Goal: Task Accomplishment & Management: Manage account settings

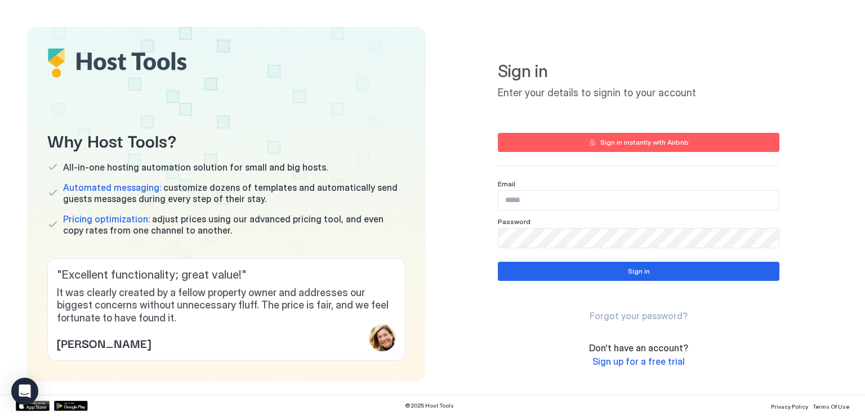
click at [554, 206] on input "Input Field" at bounding box center [638, 200] width 280 height 19
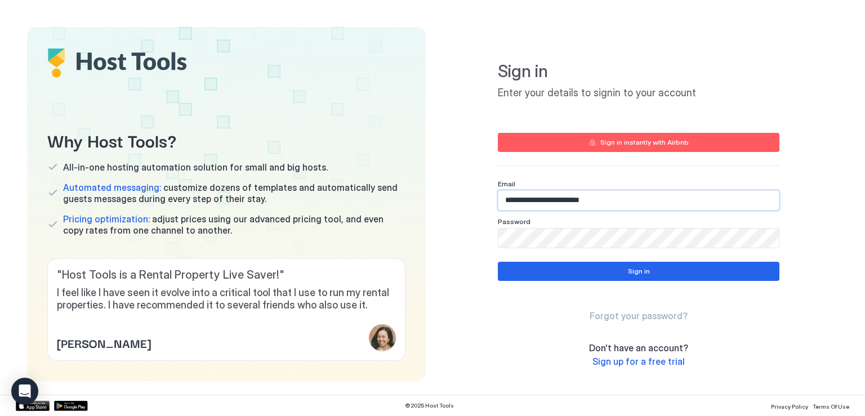
type input "**********"
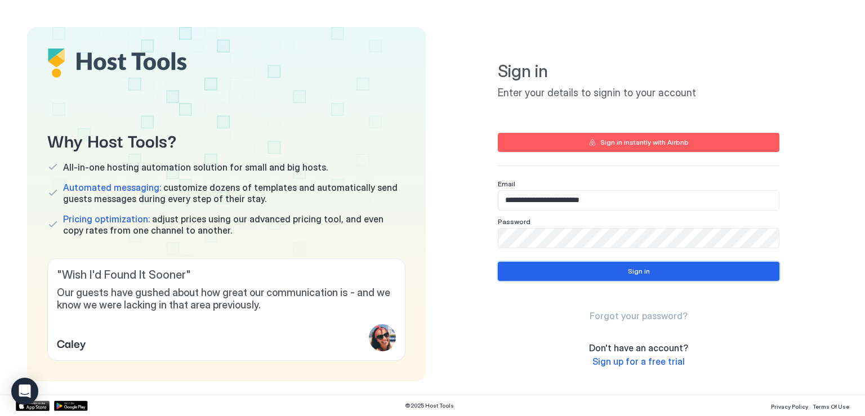
click at [568, 267] on button "Sign in" at bounding box center [639, 271] width 282 height 19
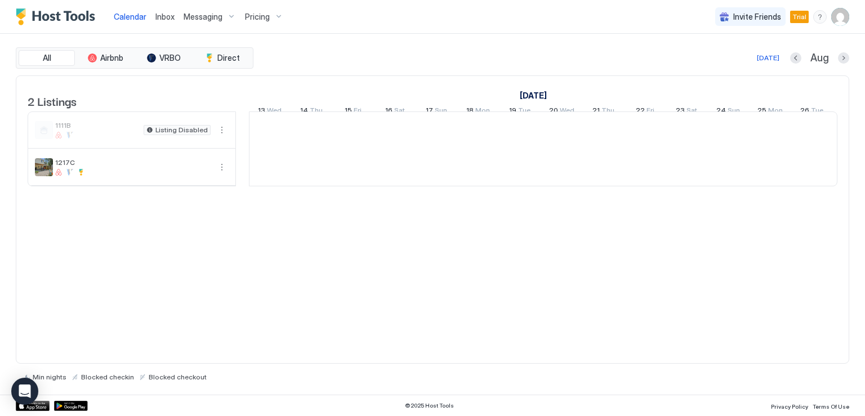
scroll to position [0, 626]
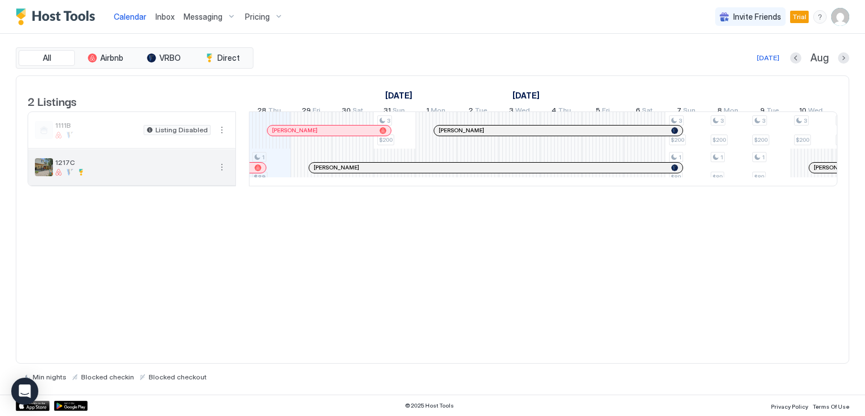
click at [73, 167] on span "1217C" at bounding box center [132, 162] width 155 height 8
click at [223, 174] on button "More options" at bounding box center [222, 168] width 14 height 14
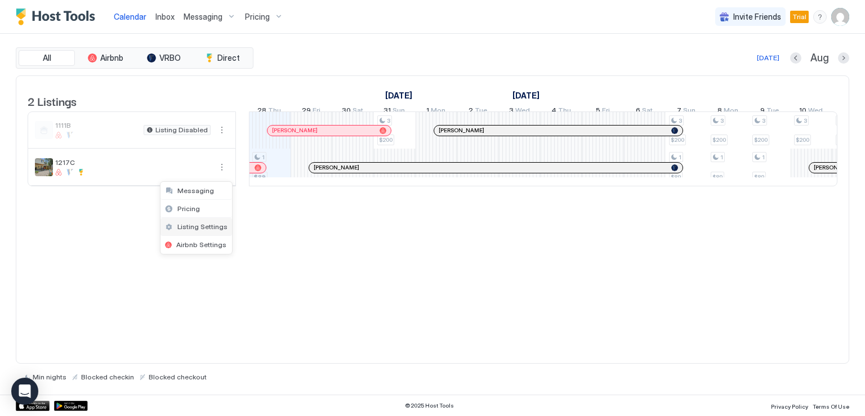
click at [199, 227] on span "Listing Settings" at bounding box center [202, 226] width 50 height 8
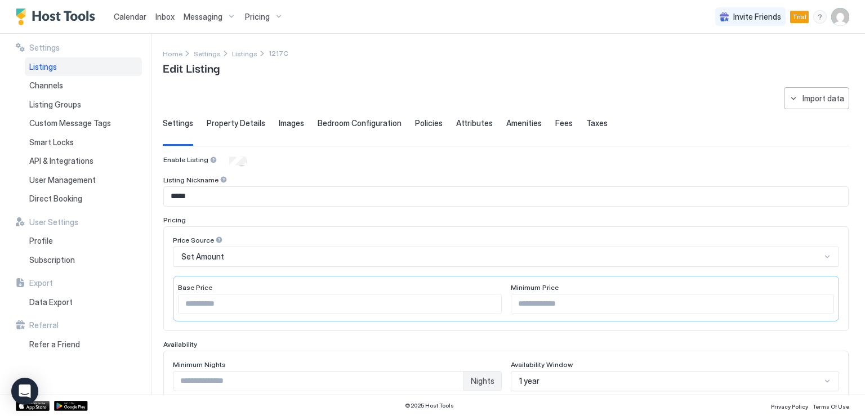
click at [240, 126] on span "Property Details" at bounding box center [236, 123] width 59 height 10
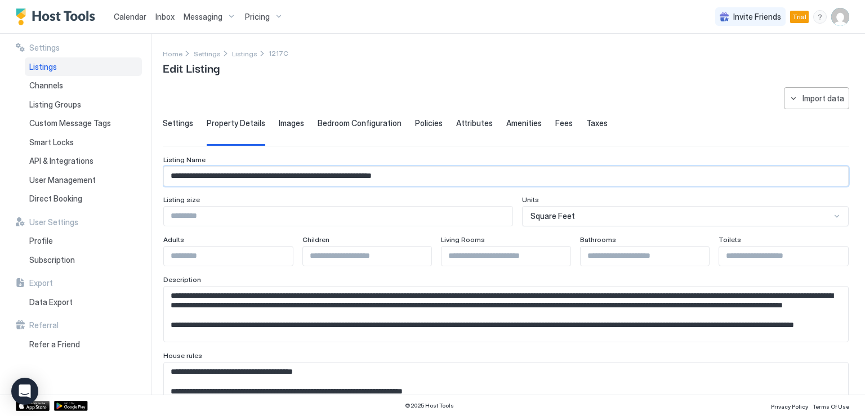
drag, startPoint x: 252, startPoint y: 176, endPoint x: 471, endPoint y: 179, distance: 219.1
click at [471, 179] on input "**********" at bounding box center [506, 176] width 684 height 19
click at [296, 175] on input "**********" at bounding box center [506, 176] width 684 height 19
click at [297, 175] on input "**********" at bounding box center [506, 176] width 684 height 19
click at [189, 175] on input "**********" at bounding box center [506, 176] width 684 height 19
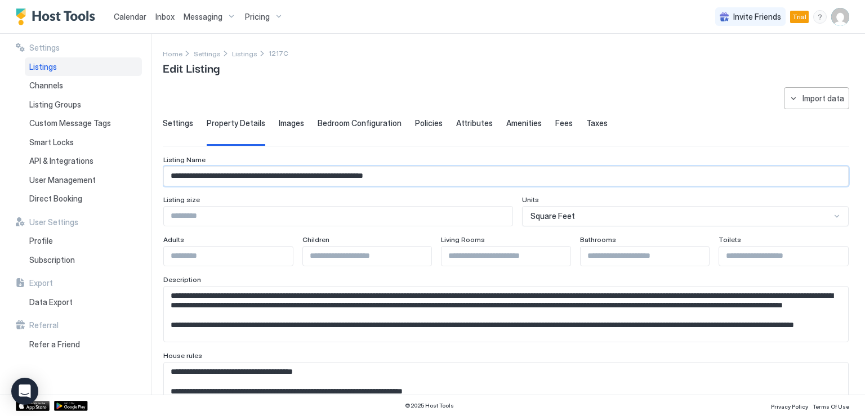
click at [180, 172] on input "**********" at bounding box center [506, 176] width 684 height 19
drag, startPoint x: 252, startPoint y: 174, endPoint x: 167, endPoint y: 174, distance: 85.1
click at [167, 174] on input "**********" at bounding box center [506, 176] width 684 height 19
click at [185, 172] on input "**********" at bounding box center [506, 176] width 684 height 19
click at [177, 174] on input "**********" at bounding box center [506, 176] width 684 height 19
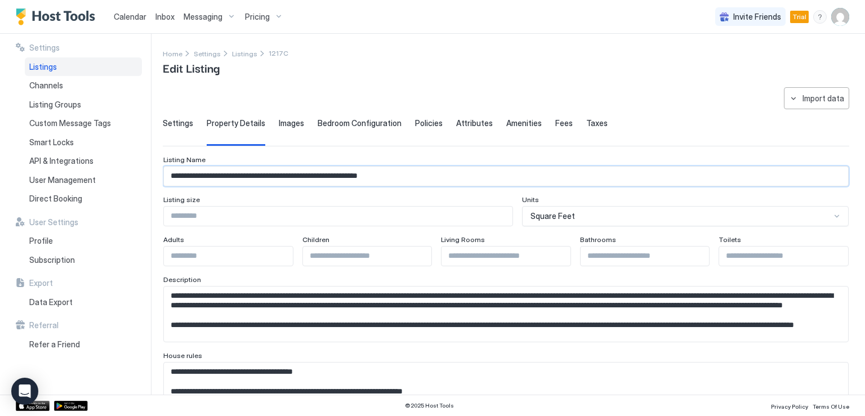
type input "**********"
click at [359, 317] on textarea "Input Field" at bounding box center [502, 314] width 676 height 55
drag, startPoint x: 214, startPoint y: 306, endPoint x: 457, endPoint y: 308, distance: 243.3
click at [457, 308] on textarea "Input Field" at bounding box center [502, 314] width 676 height 55
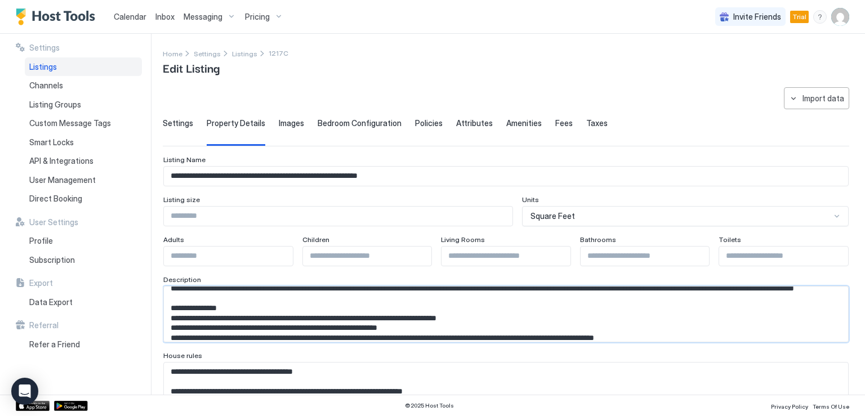
scroll to position [56, 0]
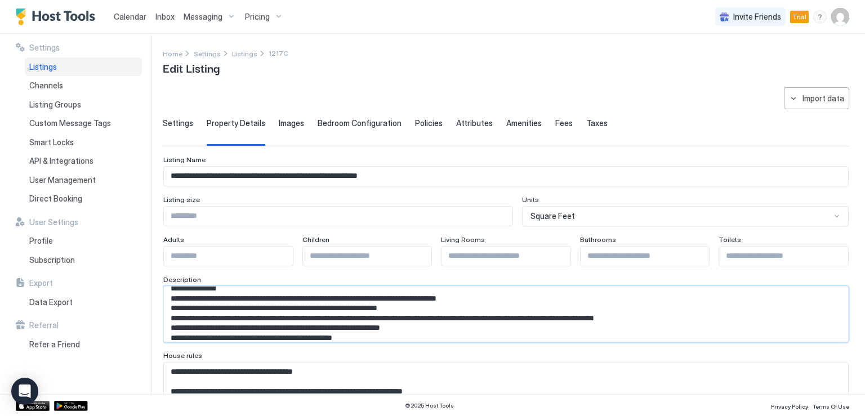
click at [295, 310] on textarea "Input Field" at bounding box center [502, 314] width 676 height 55
drag, startPoint x: 291, startPoint y: 293, endPoint x: 195, endPoint y: 280, distance: 96.1
click at [580, 266] on div "Description" at bounding box center [645, 250] width 130 height 31
click at [237, 293] on textarea "Input Field" at bounding box center [502, 314] width 676 height 55
click at [268, 291] on textarea "Input Field" at bounding box center [502, 314] width 676 height 55
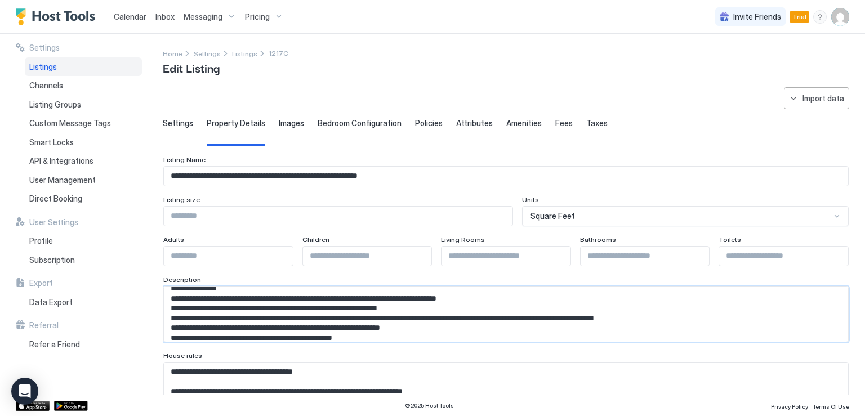
click at [291, 290] on textarea "Input Field" at bounding box center [502, 314] width 676 height 55
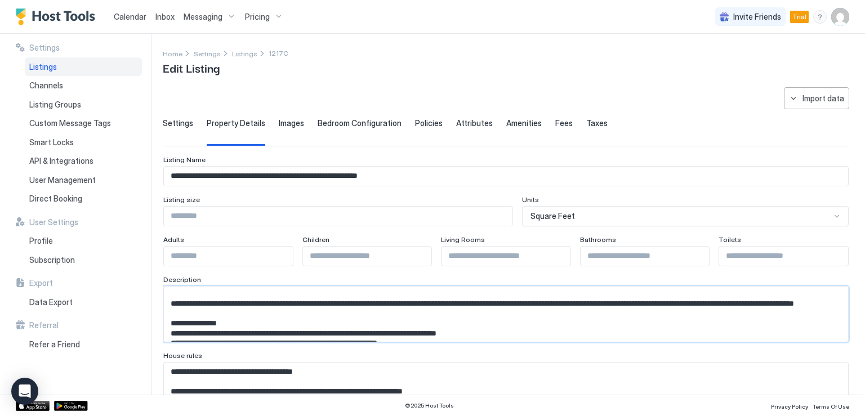
scroll to position [0, 0]
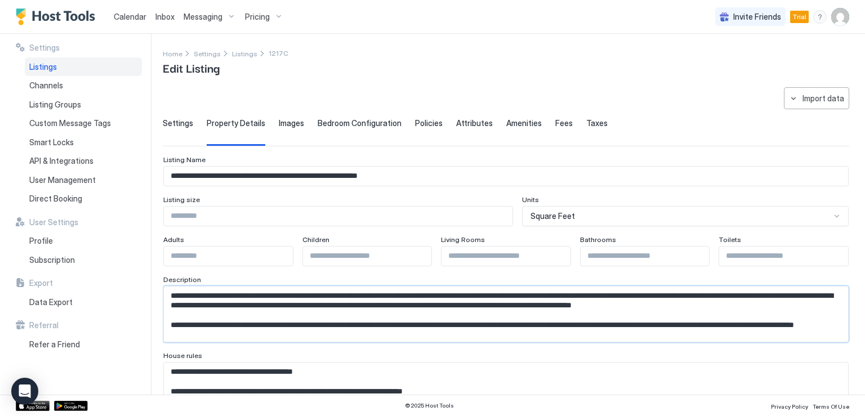
drag, startPoint x: 291, startPoint y: 290, endPoint x: 171, endPoint y: 287, distance: 119.4
click at [171, 287] on textarea "Input Field" at bounding box center [502, 314] width 676 height 55
type textarea "**********"
click at [306, 316] on textarea "Input Field" at bounding box center [502, 314] width 676 height 55
click at [416, 331] on textarea "Input Field" at bounding box center [502, 314] width 676 height 55
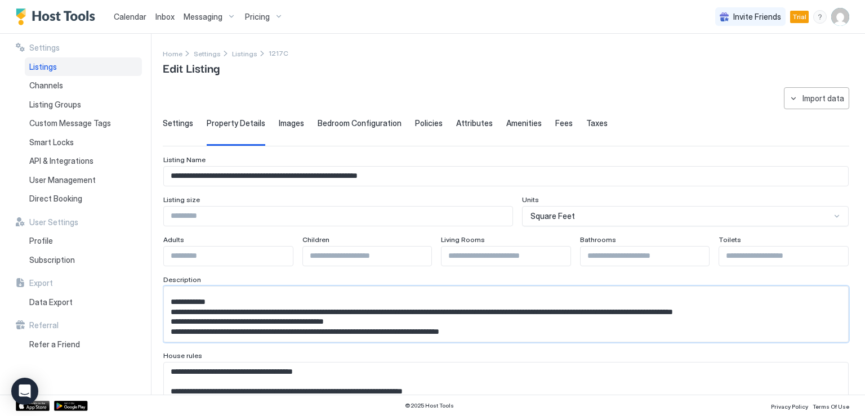
scroll to position [210, 0]
click at [384, 314] on textarea "Input Field" at bounding box center [502, 314] width 676 height 55
drag, startPoint x: 173, startPoint y: 293, endPoint x: 534, endPoint y: 320, distance: 361.5
click at [534, 320] on textarea "Input Field" at bounding box center [502, 314] width 676 height 55
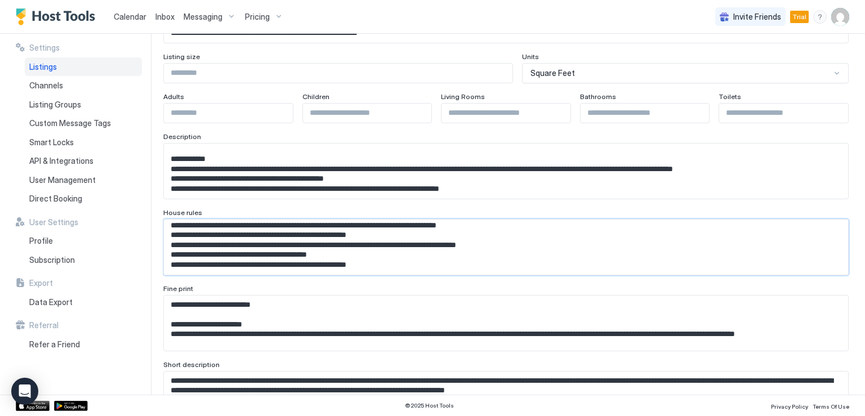
scroll to position [148, 0]
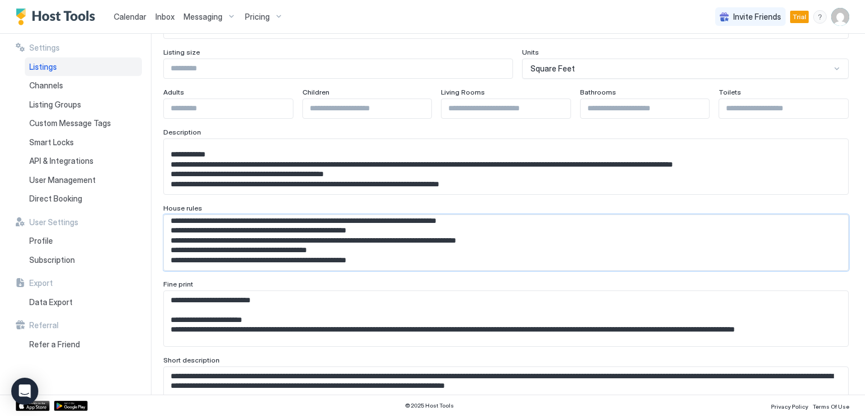
drag, startPoint x: 171, startPoint y: 366, endPoint x: 360, endPoint y: 291, distance: 203.3
click at [190, 194] on textarea "Input Field" at bounding box center [502, 166] width 676 height 55
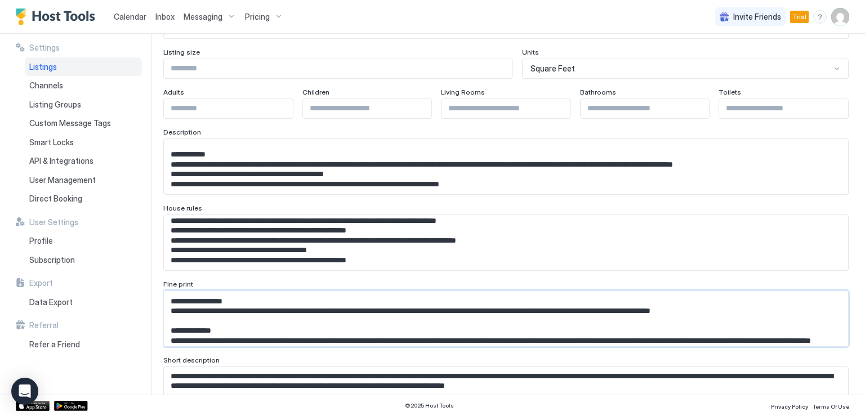
scroll to position [230, 0]
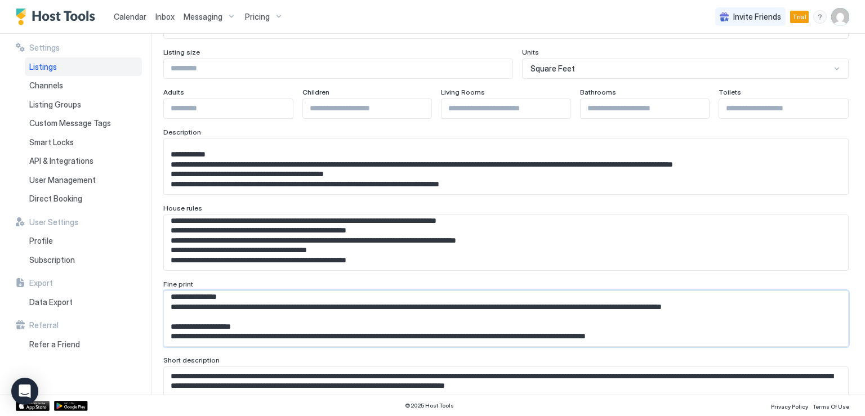
drag, startPoint x: 173, startPoint y: 298, endPoint x: 719, endPoint y: 332, distance: 546.3
click at [719, 194] on textarea "Input Field" at bounding box center [502, 166] width 676 height 55
click at [174, 194] on textarea "**********" at bounding box center [502, 166] width 676 height 55
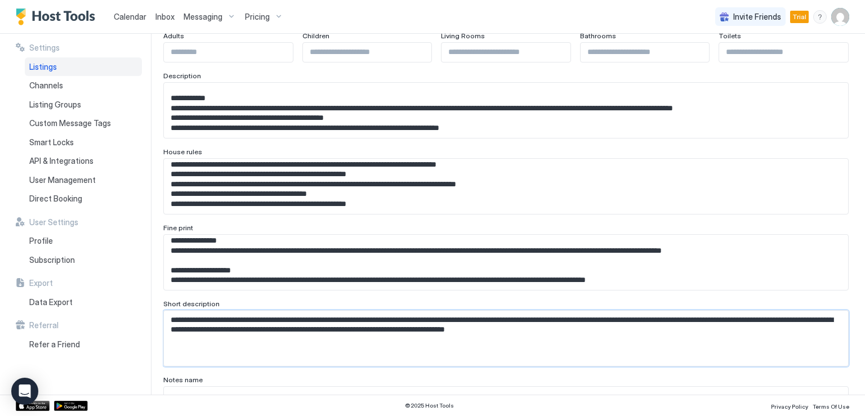
scroll to position [211, 0]
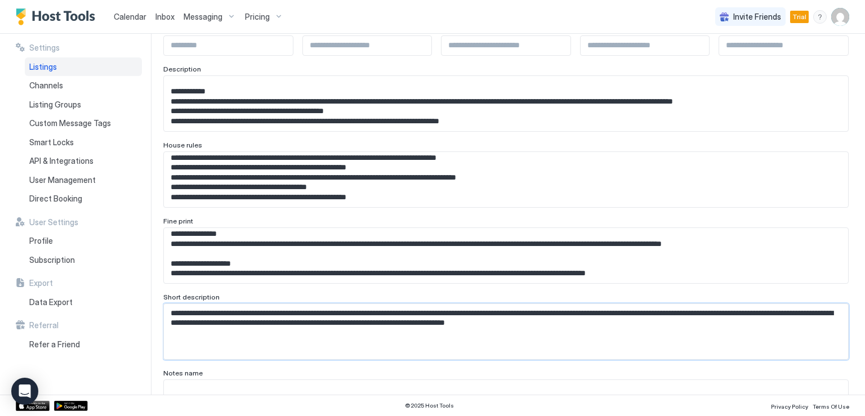
drag, startPoint x: 172, startPoint y: 373, endPoint x: 696, endPoint y: 349, distance: 524.4
click at [696, 131] on textarea "**********" at bounding box center [502, 103] width 676 height 55
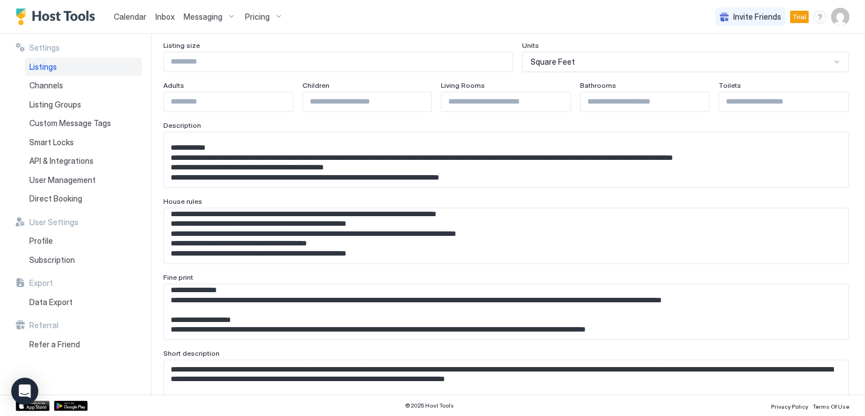
scroll to position [0, 0]
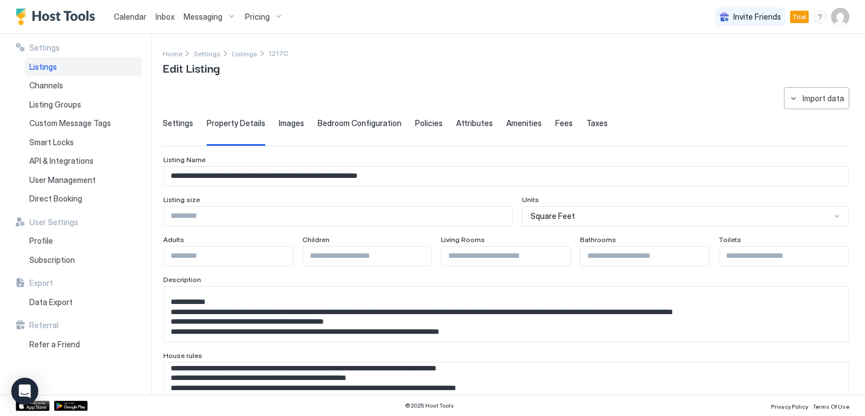
click at [415, 123] on span "Policies" at bounding box center [429, 123] width 28 height 10
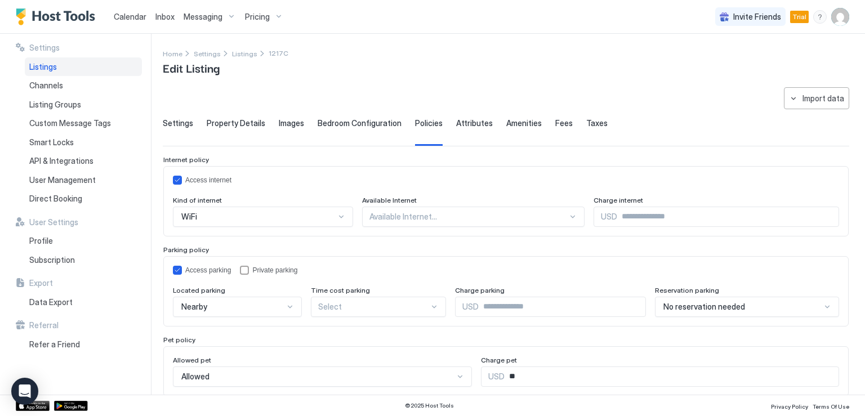
click at [273, 227] on div "Nearby" at bounding box center [263, 217] width 180 height 20
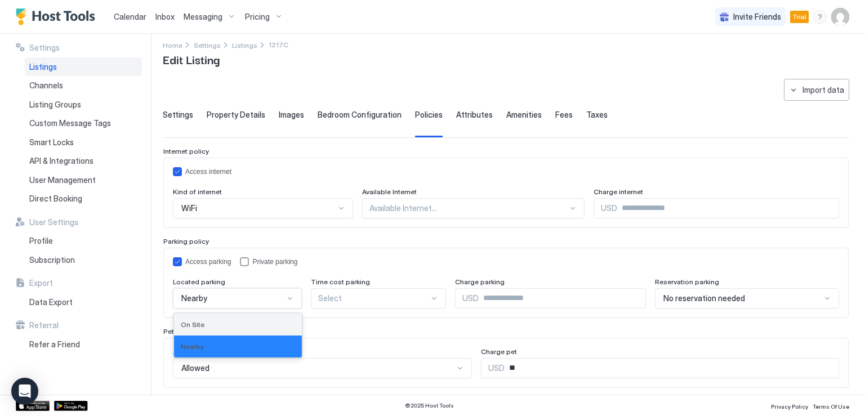
click at [238, 325] on div "On Site" at bounding box center [238, 324] width 114 height 8
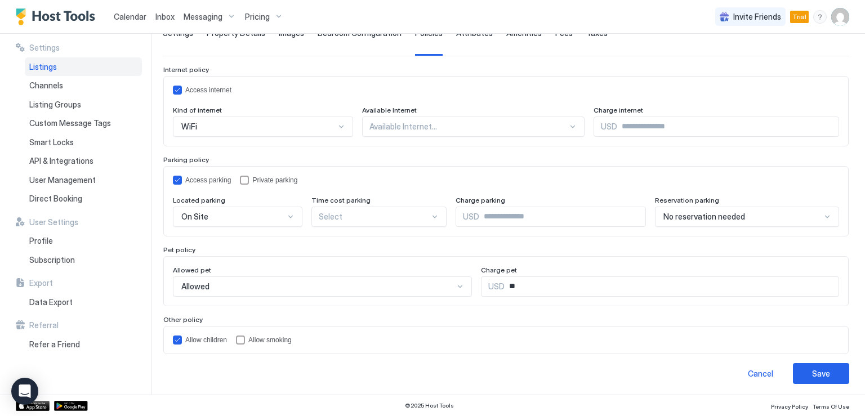
scroll to position [0, 0]
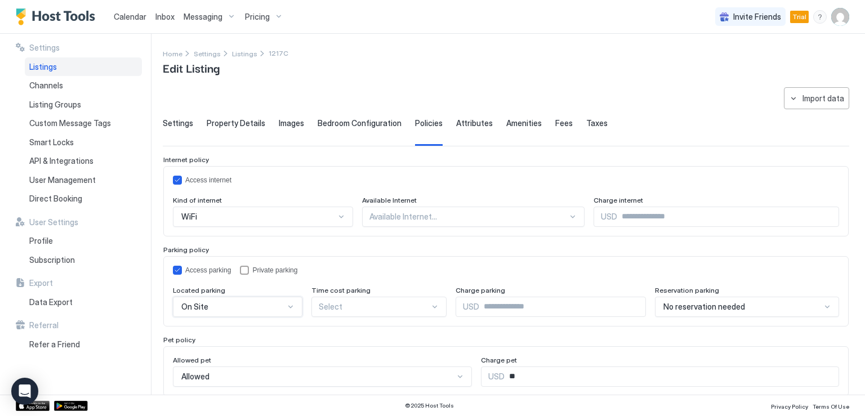
click at [476, 124] on span "Attributes" at bounding box center [474, 123] width 37 height 10
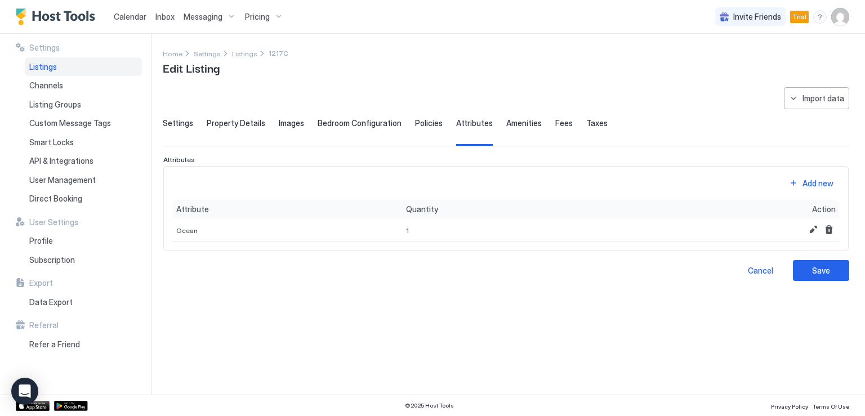
click at [509, 121] on span "Amenities" at bounding box center [523, 123] width 35 height 10
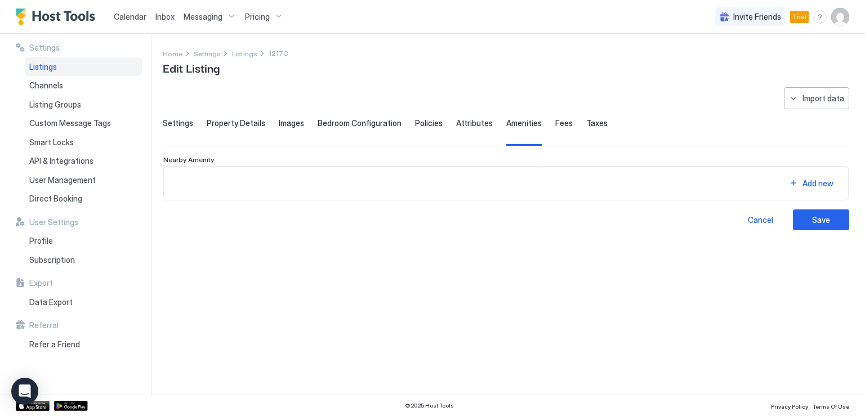
click at [555, 122] on span "Fees" at bounding box center [563, 123] width 17 height 10
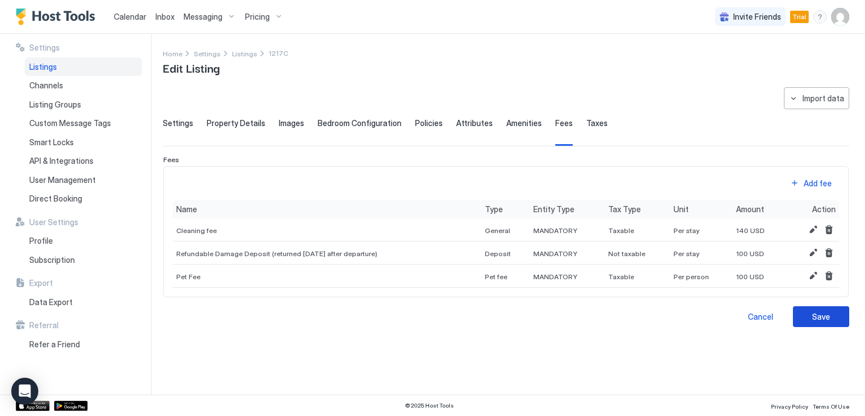
click at [822, 320] on div "Save" at bounding box center [821, 317] width 18 height 12
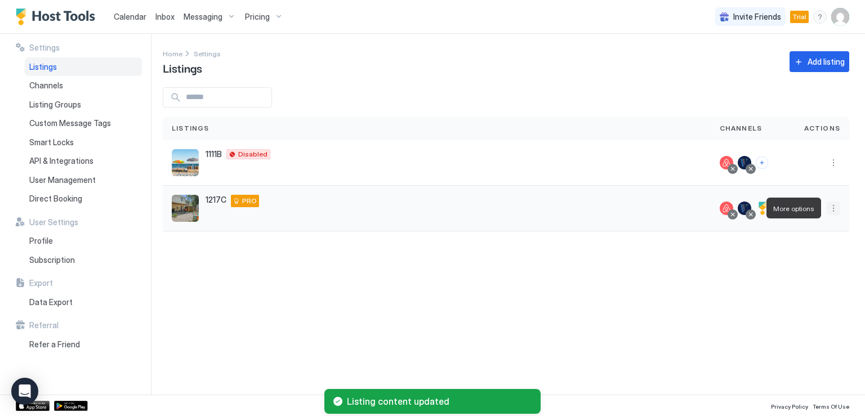
click at [834, 211] on button "More options" at bounding box center [834, 209] width 14 height 14
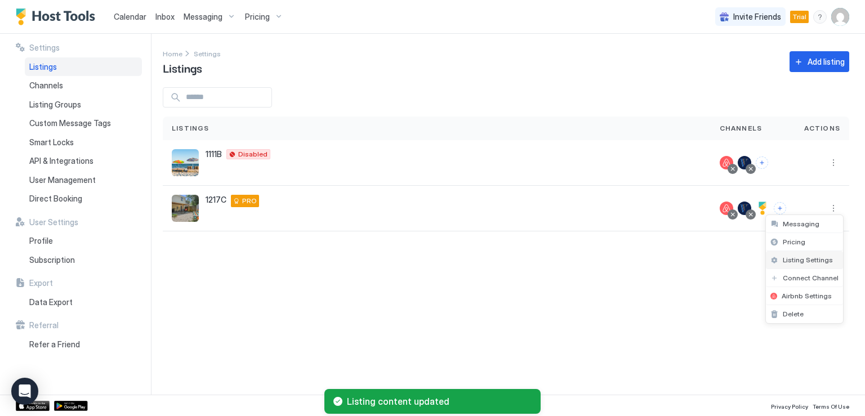
click at [826, 257] on span "Listing Settings" at bounding box center [808, 260] width 50 height 8
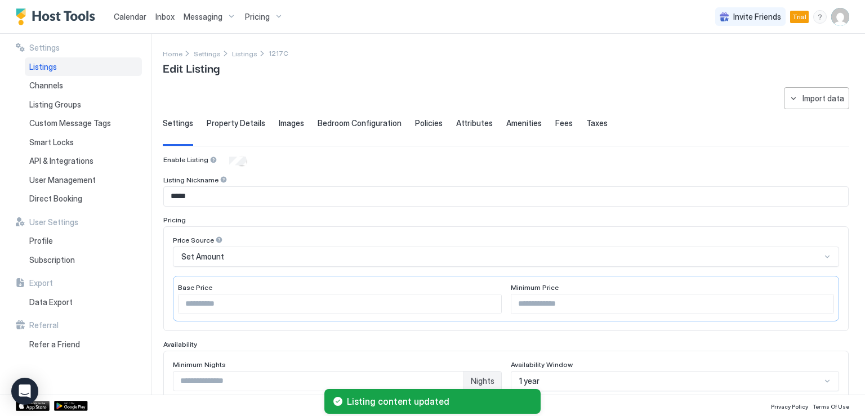
type input "**********"
type textarea "**********"
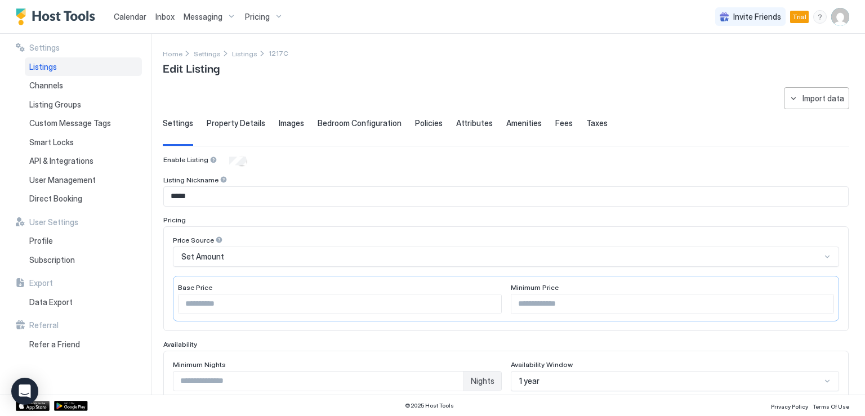
click at [555, 124] on span "Fees" at bounding box center [563, 123] width 17 height 10
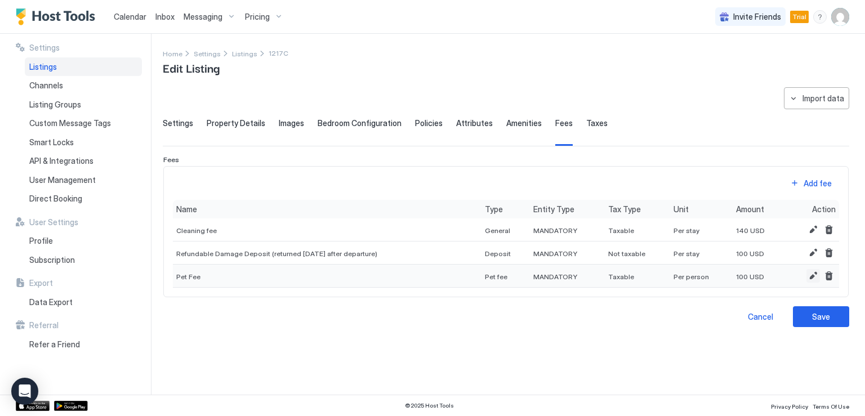
click at [812, 273] on button "Edit" at bounding box center [814, 276] width 14 height 14
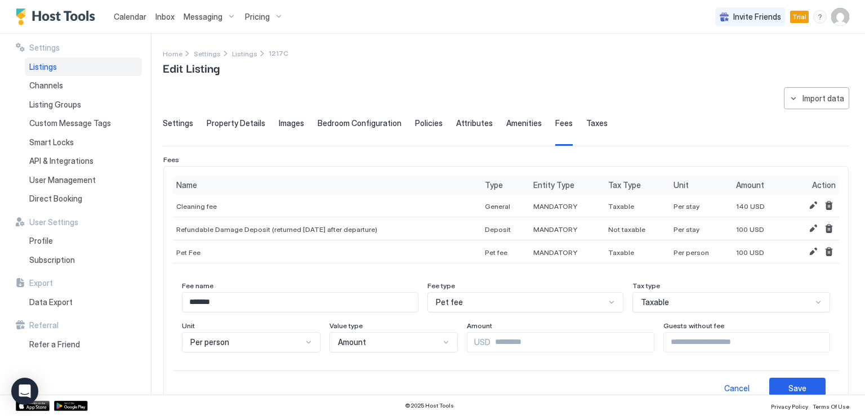
scroll to position [56, 0]
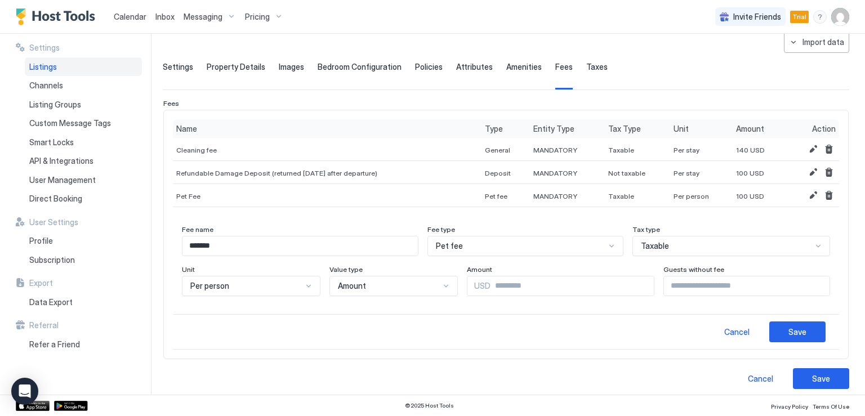
click at [492, 282] on input "***" at bounding box center [572, 286] width 163 height 19
type input "**"
click at [792, 330] on div "Save" at bounding box center [798, 332] width 18 height 12
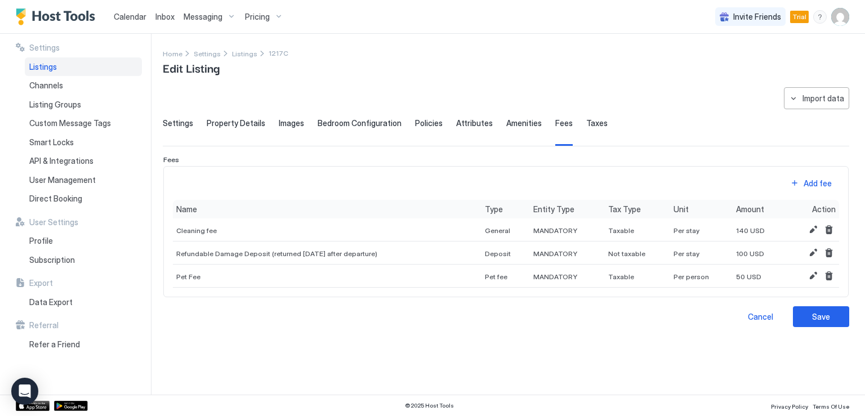
scroll to position [0, 0]
click at [813, 251] on button "Edit" at bounding box center [814, 253] width 14 height 14
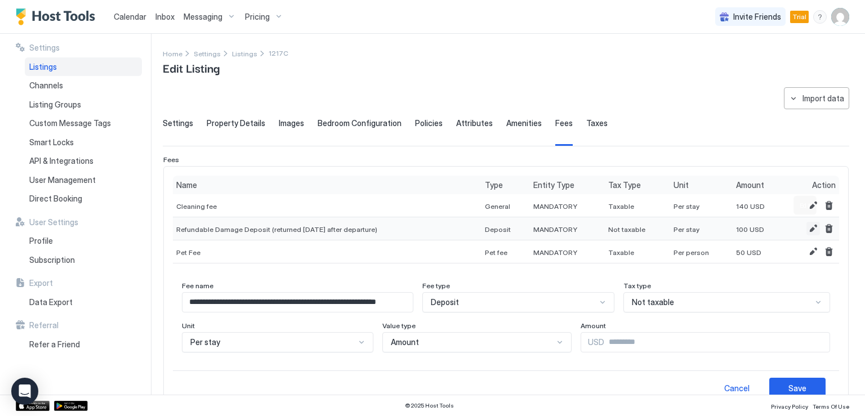
click at [807, 228] on button "Edit" at bounding box center [814, 229] width 14 height 14
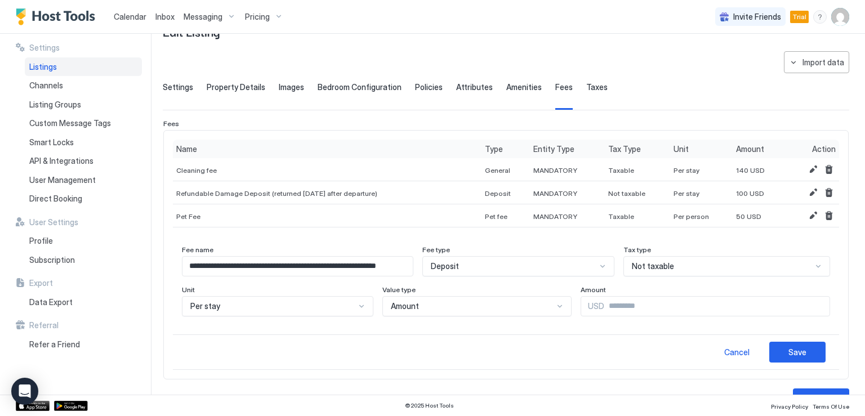
scroll to position [56, 0]
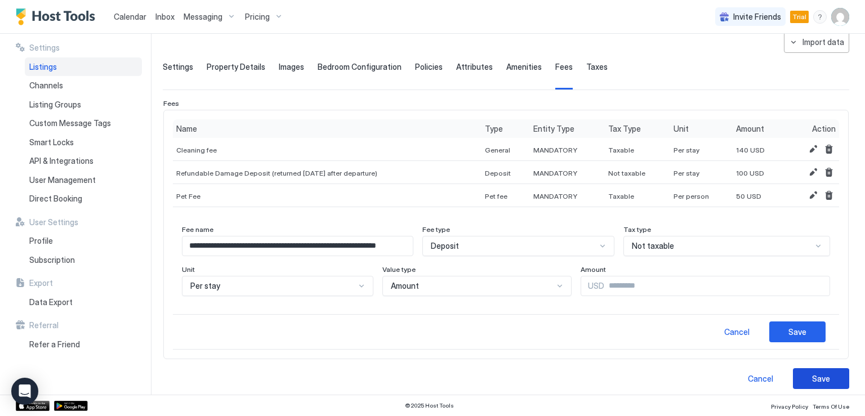
click at [812, 376] on div "Save" at bounding box center [821, 379] width 18 height 12
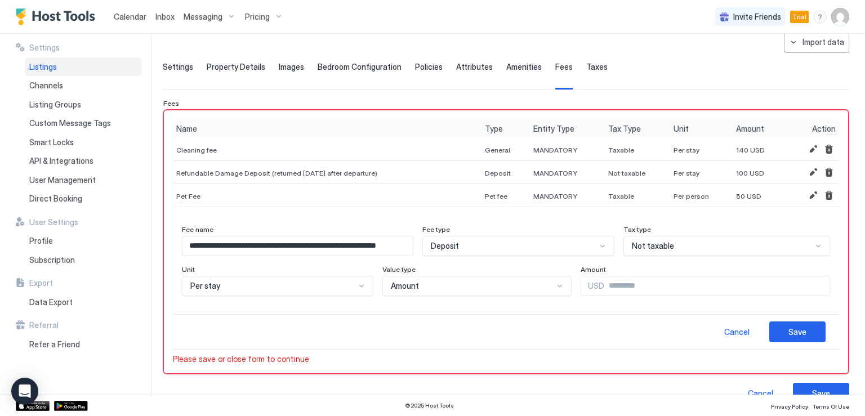
scroll to position [0, 0]
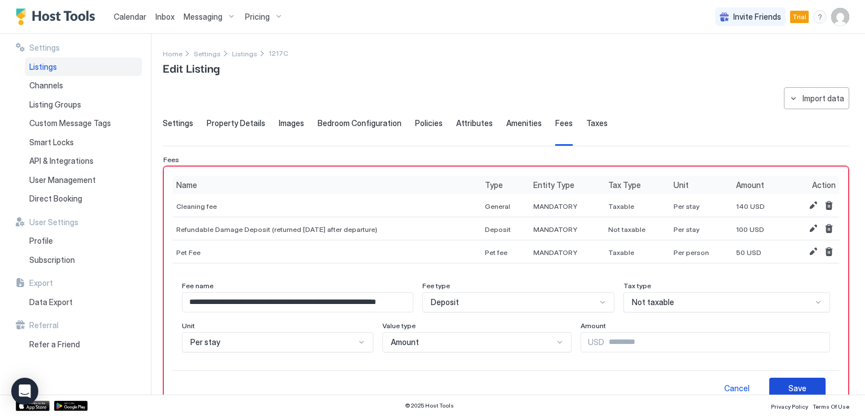
click at [789, 382] on div "Save" at bounding box center [798, 388] width 18 height 12
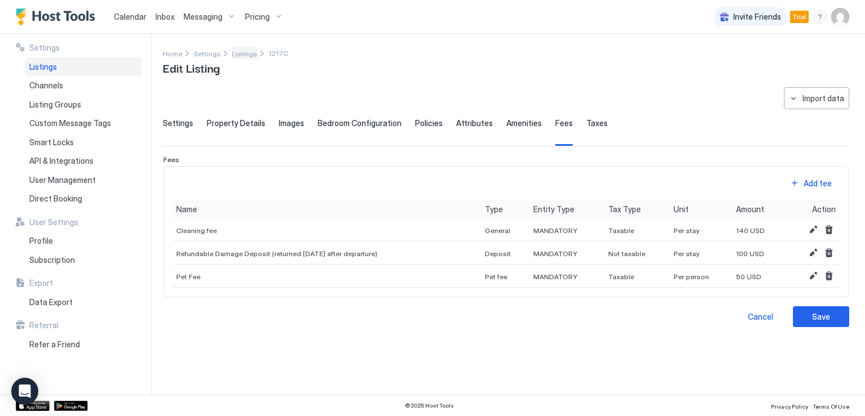
click at [236, 55] on span "Listings" at bounding box center [244, 54] width 25 height 8
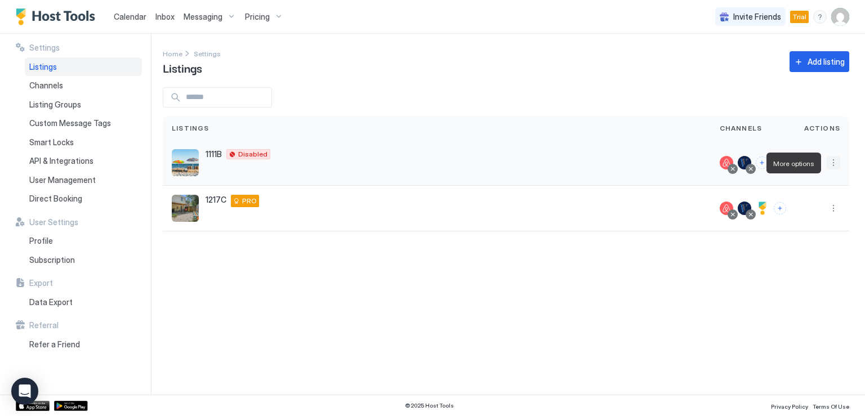
click at [830, 166] on button "More options" at bounding box center [834, 163] width 14 height 14
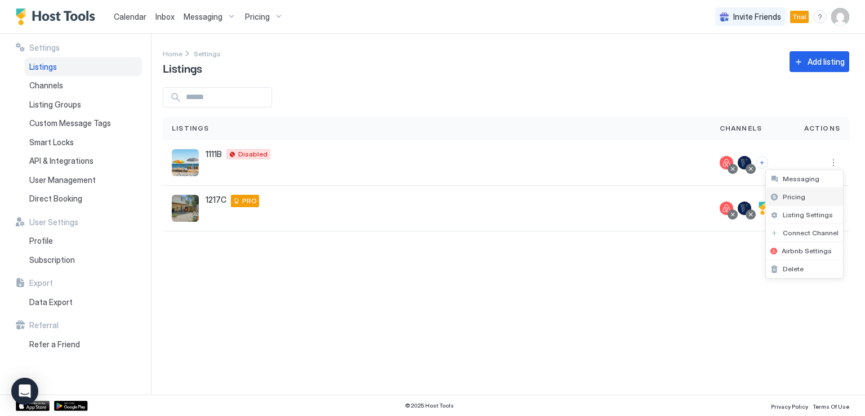
click at [795, 197] on span "Pricing" at bounding box center [794, 197] width 23 height 8
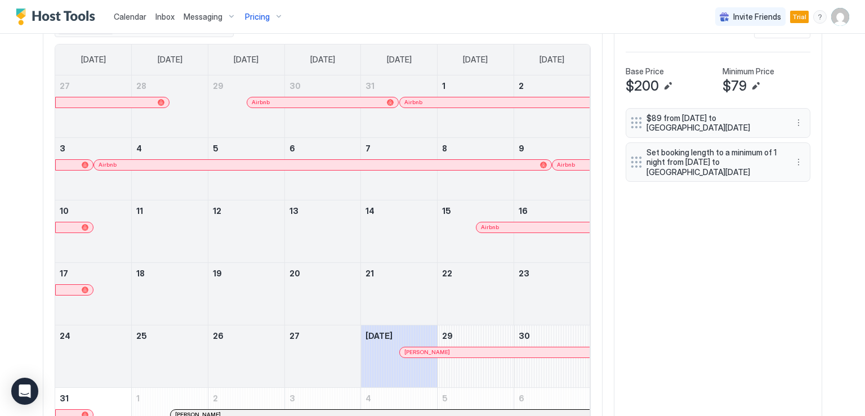
scroll to position [316, 0]
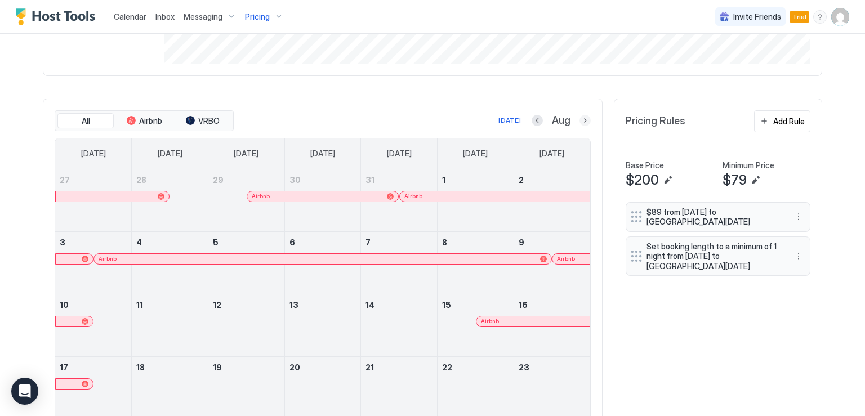
click at [584, 121] on button "Next month" at bounding box center [585, 120] width 11 height 11
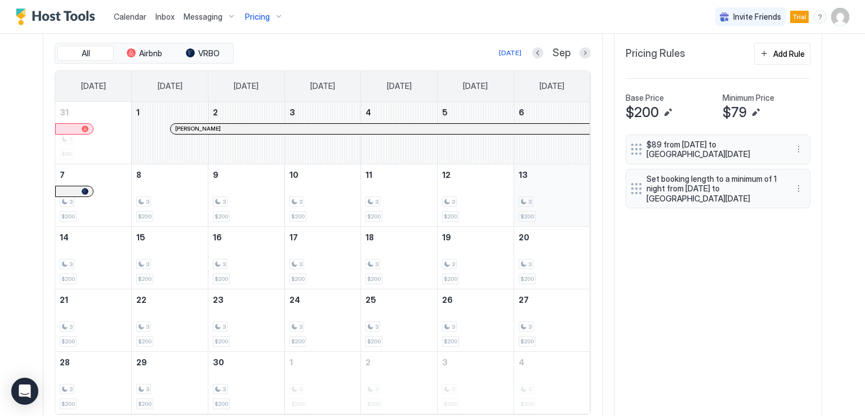
scroll to position [367, 0]
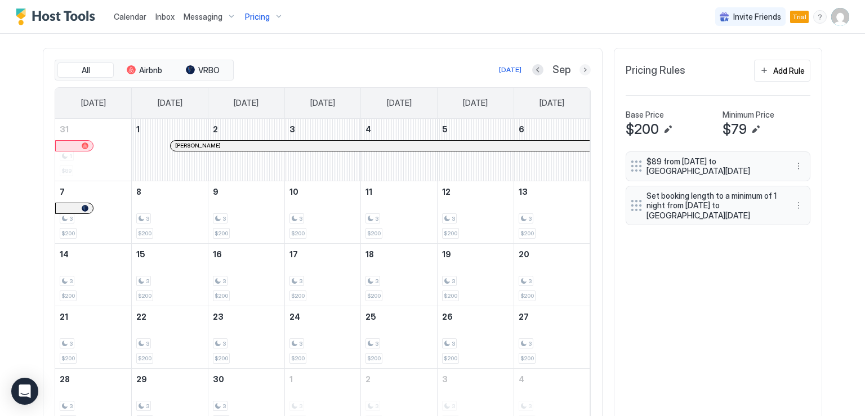
click at [580, 70] on button "Next month" at bounding box center [585, 69] width 11 height 11
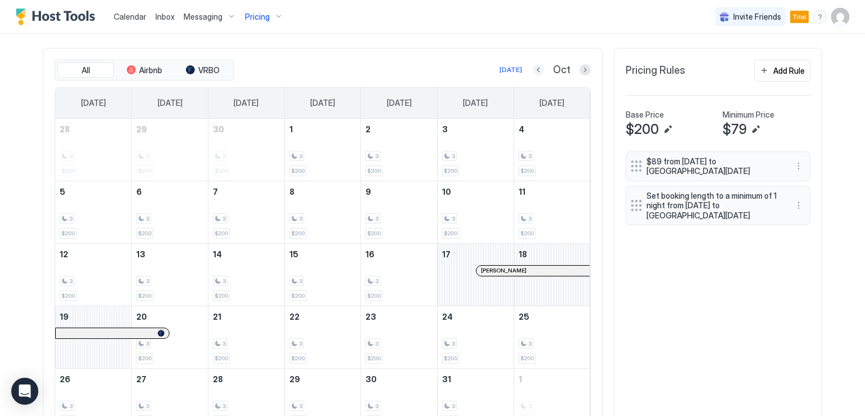
click at [535, 66] on button "Previous month" at bounding box center [538, 69] width 11 height 11
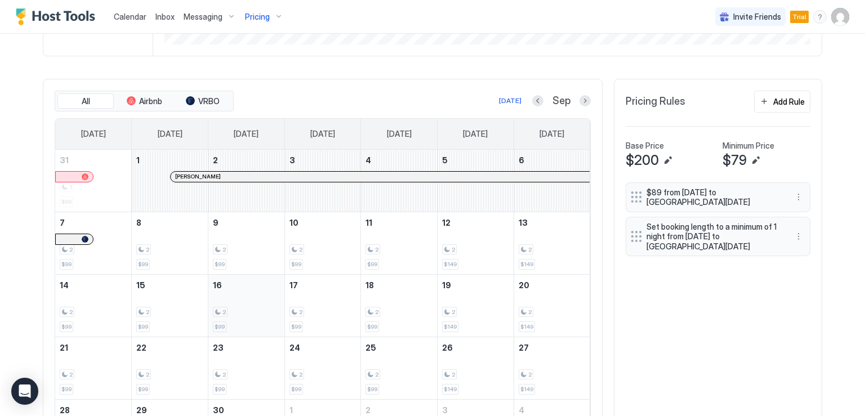
scroll to position [338, 0]
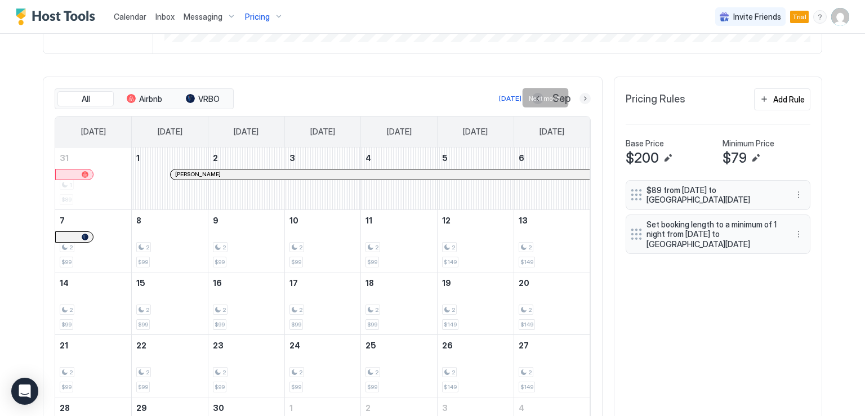
click at [584, 97] on button "Next month" at bounding box center [585, 98] width 11 height 11
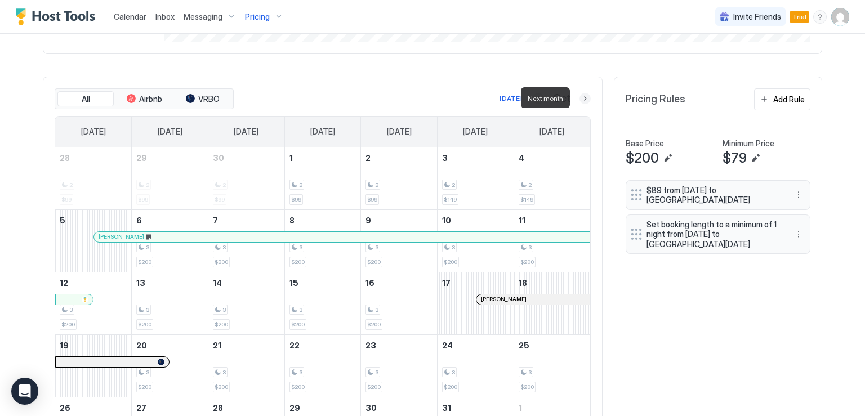
click at [584, 97] on button "Next month" at bounding box center [585, 98] width 11 height 11
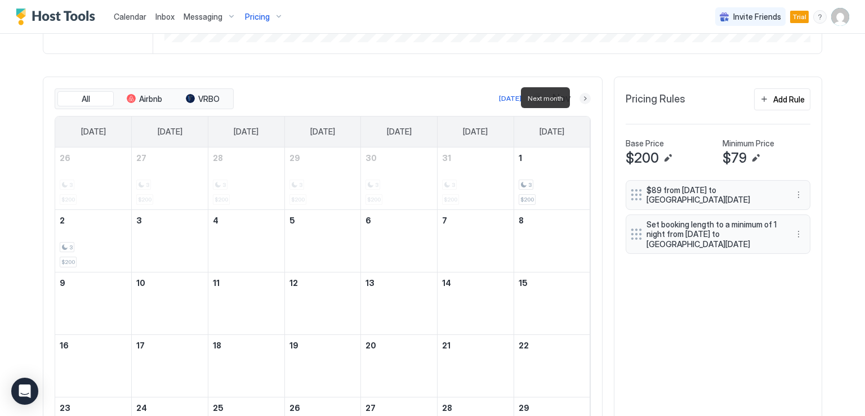
click at [584, 97] on button "Next month" at bounding box center [585, 98] width 11 height 11
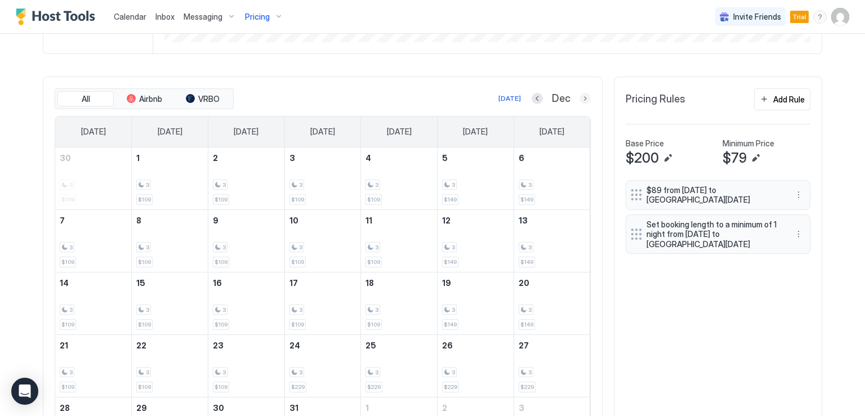
click at [581, 99] on button "Next month" at bounding box center [585, 98] width 11 height 11
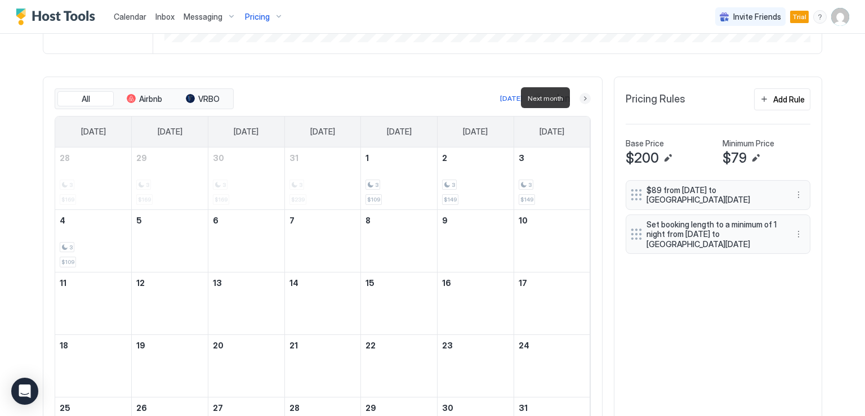
click at [581, 99] on button "Next month" at bounding box center [585, 98] width 11 height 11
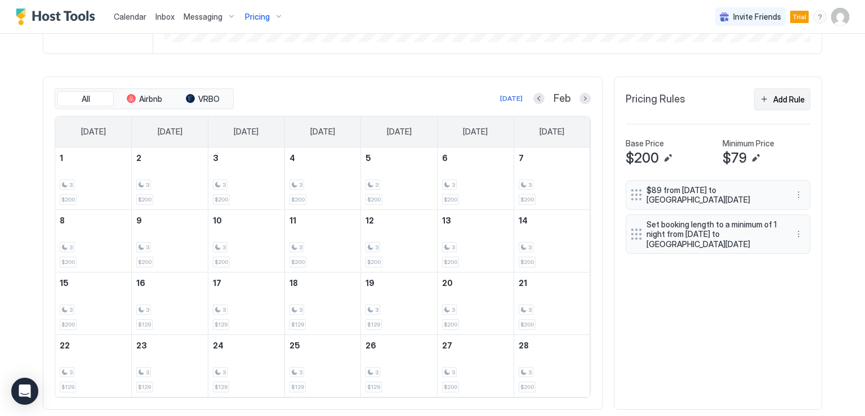
click at [768, 101] on button "Add Rule" at bounding box center [782, 99] width 56 height 22
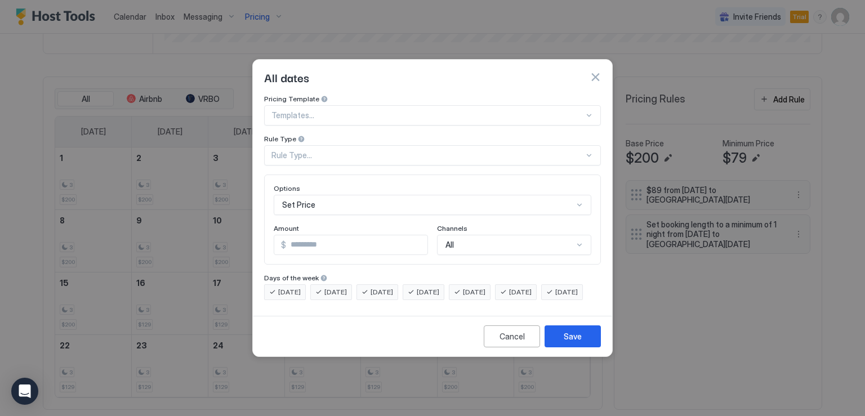
click at [568, 110] on div at bounding box center [427, 115] width 313 height 10
click at [554, 111] on div at bounding box center [427, 115] width 313 height 10
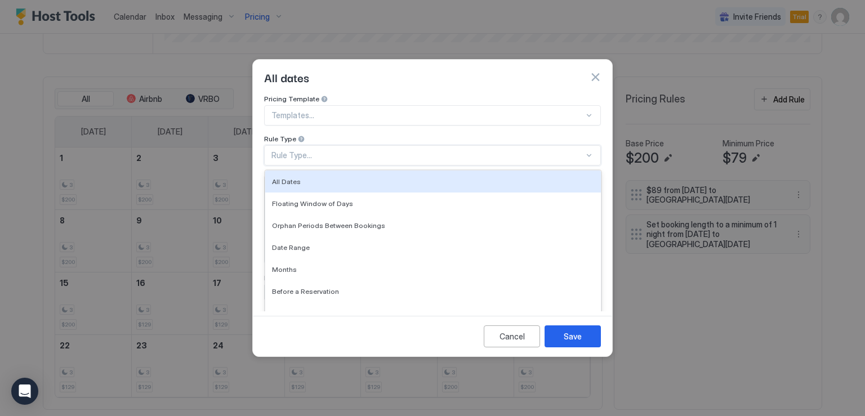
click at [549, 150] on div "Rule Type..." at bounding box center [427, 155] width 313 height 10
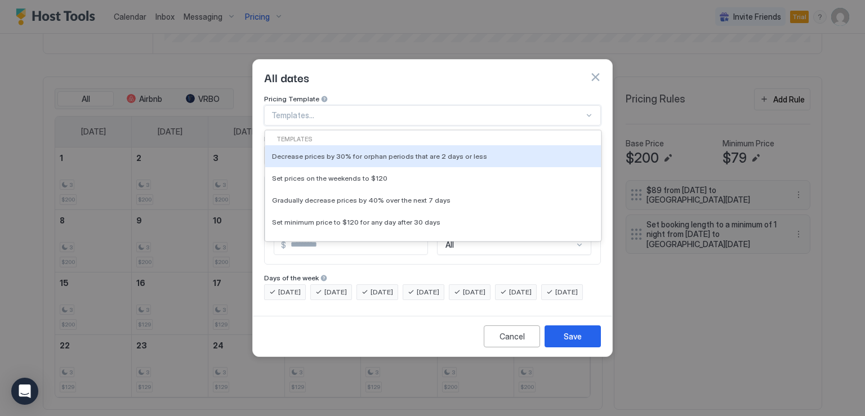
click at [546, 113] on div "Templates..." at bounding box center [432, 115] width 337 height 20
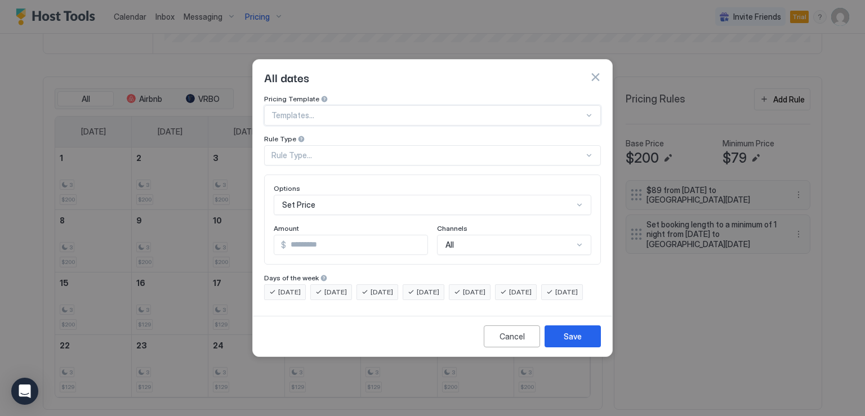
click at [517, 110] on div at bounding box center [427, 115] width 313 height 10
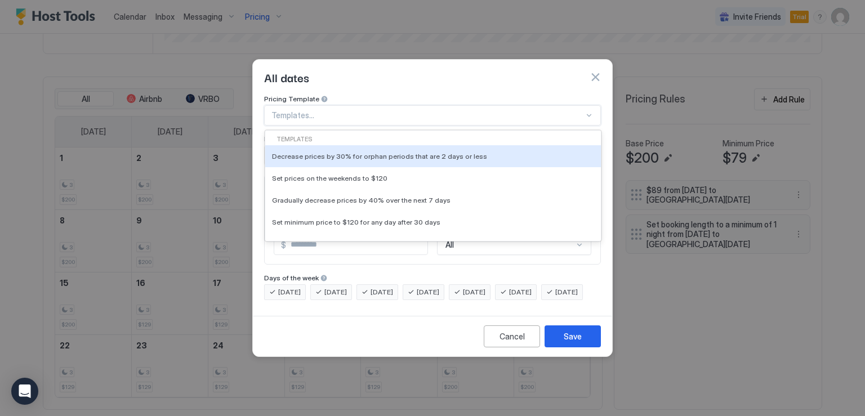
click at [517, 110] on div at bounding box center [427, 115] width 313 height 10
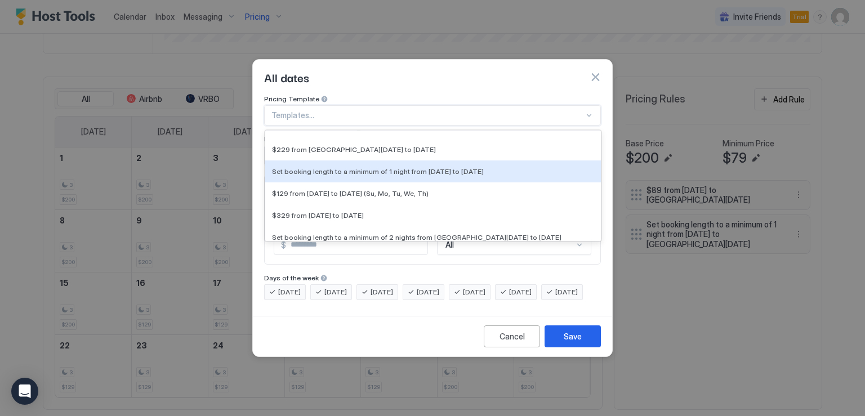
scroll to position [676, 0]
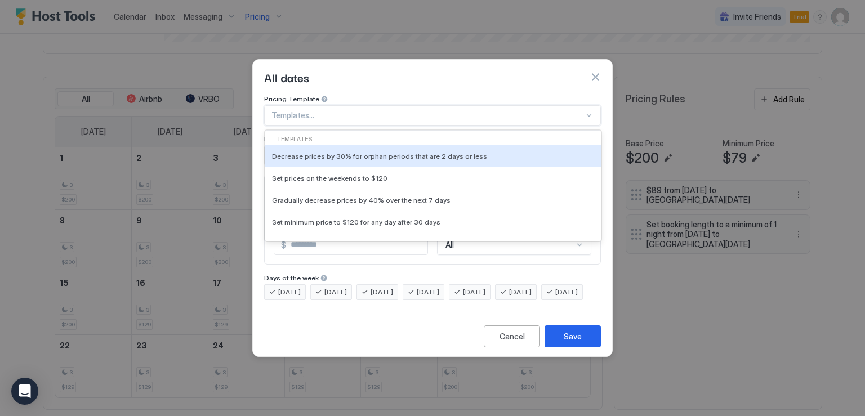
click at [535, 111] on div at bounding box center [427, 115] width 313 height 10
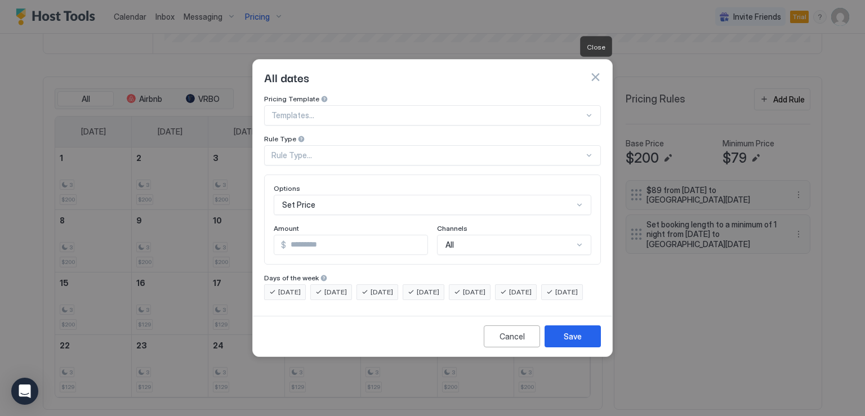
click at [594, 72] on button "button" at bounding box center [595, 77] width 11 height 11
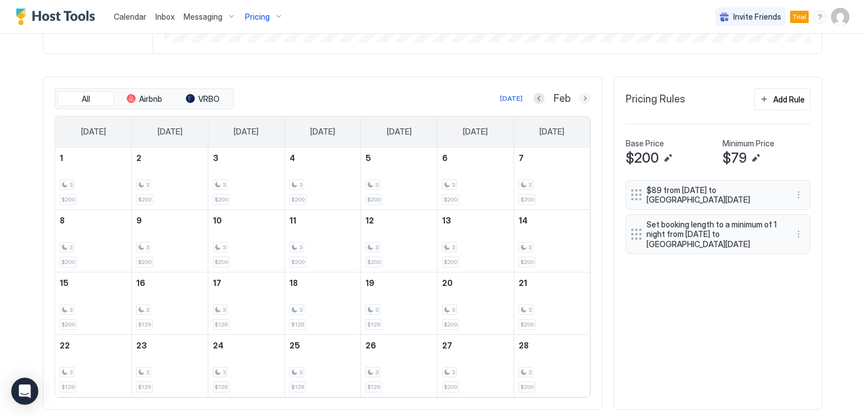
click at [580, 98] on button "Next month" at bounding box center [585, 98] width 11 height 11
click at [580, 100] on button "Next month" at bounding box center [585, 98] width 11 height 11
click at [580, 97] on button "Next month" at bounding box center [585, 98] width 11 height 11
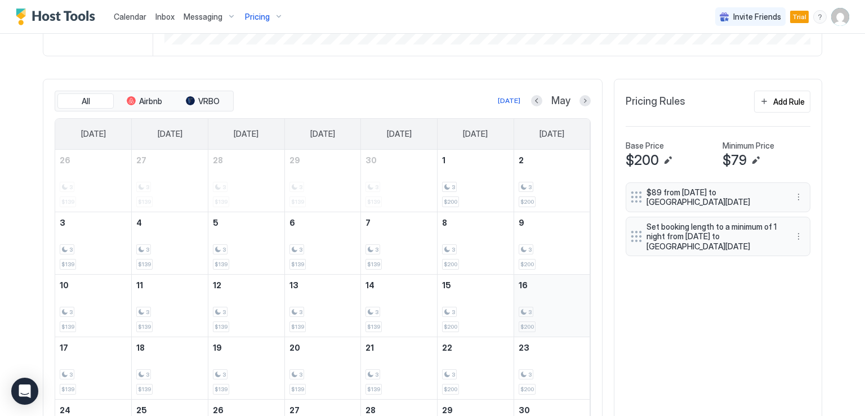
scroll to position [316, 0]
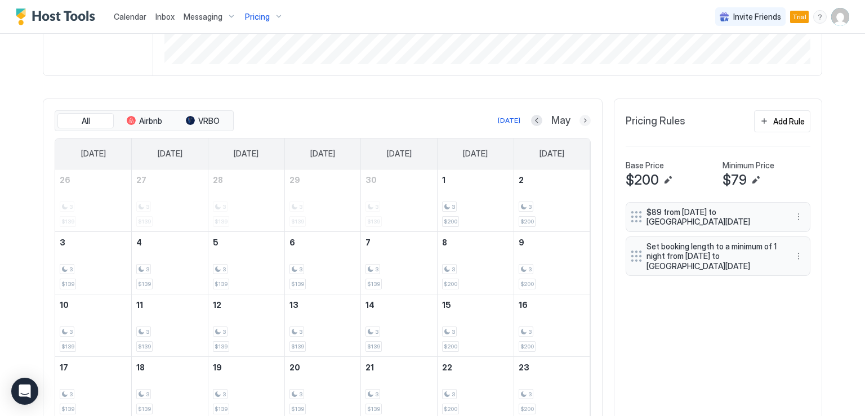
click at [580, 118] on button "Next month" at bounding box center [585, 120] width 11 height 11
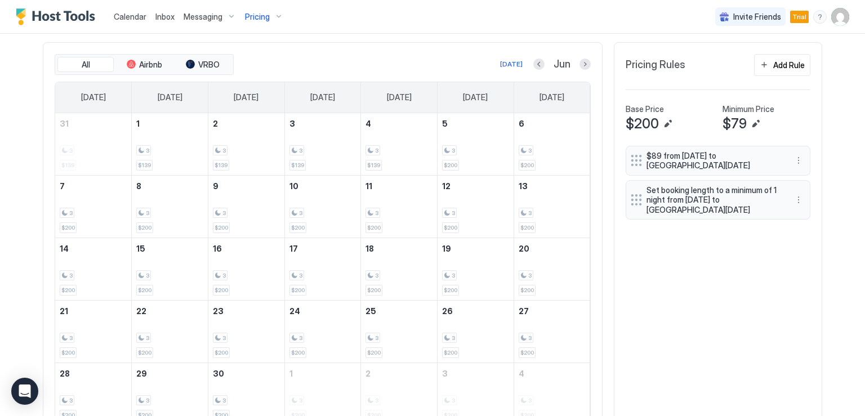
click at [533, 63] on button "Previous month" at bounding box center [538, 64] width 11 height 11
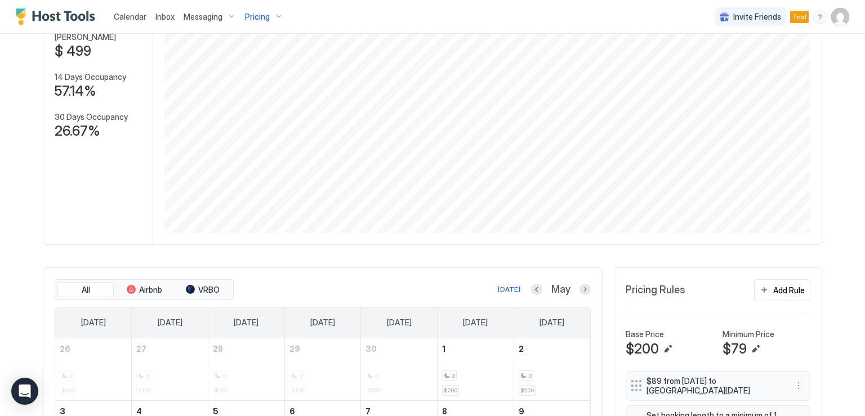
scroll to position [0, 0]
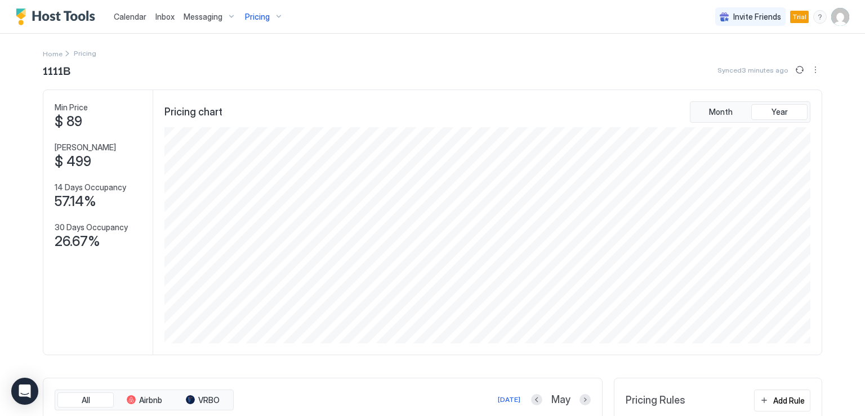
click at [196, 15] on span "Messaging" at bounding box center [203, 17] width 39 height 10
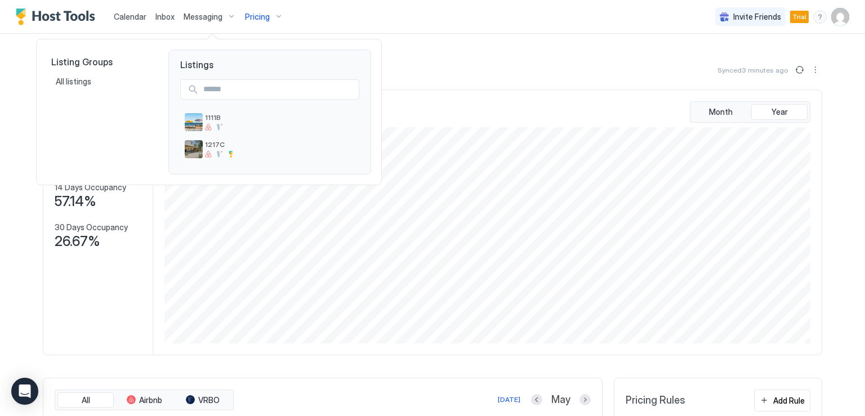
click at [251, 16] on div at bounding box center [432, 208] width 865 height 416
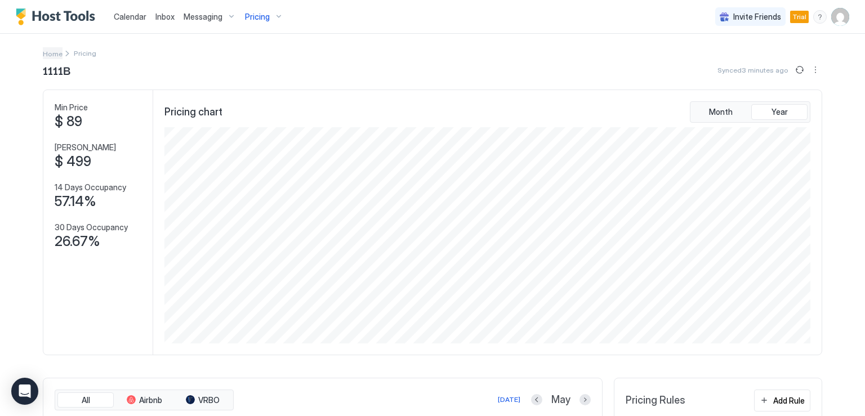
click at [50, 54] on span "Home" at bounding box center [53, 54] width 20 height 8
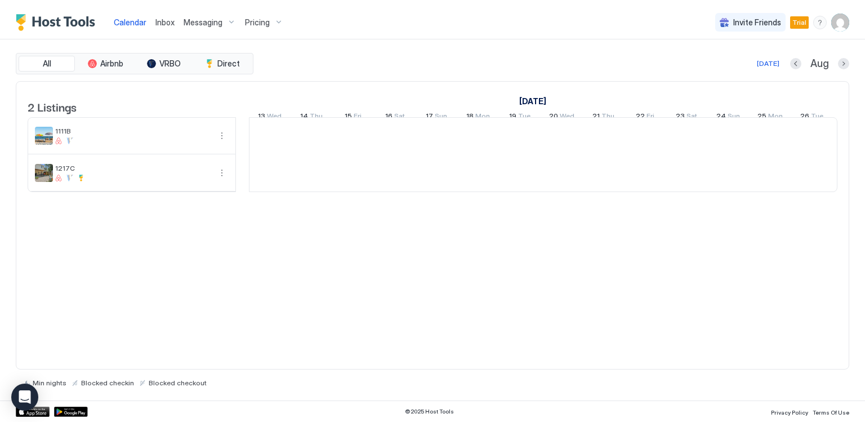
scroll to position [0, 626]
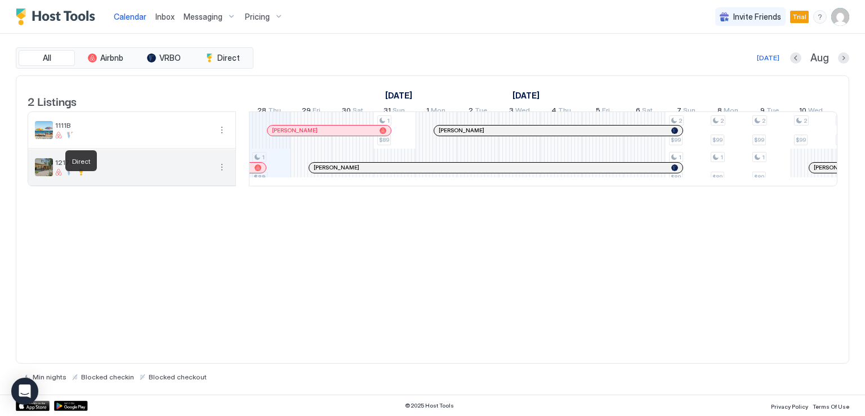
click at [78, 176] on div at bounding box center [81, 172] width 7 height 7
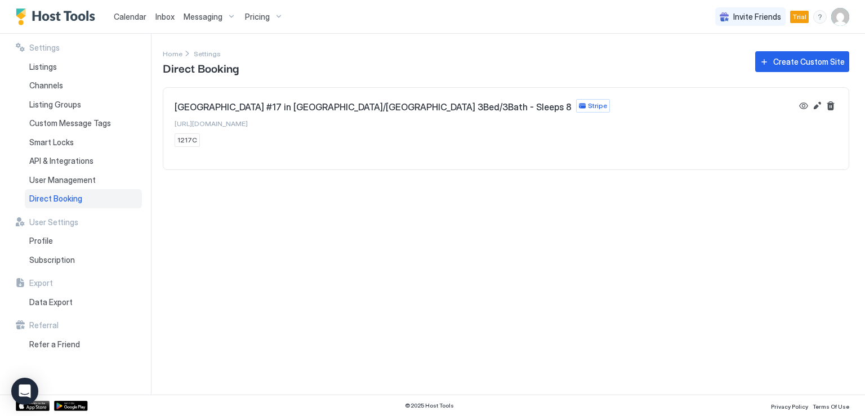
click at [215, 59] on span "Direct Booking" at bounding box center [201, 67] width 76 height 17
click at [77, 201] on span "Direct Booking" at bounding box center [55, 199] width 53 height 10
